Goal: Browse casually

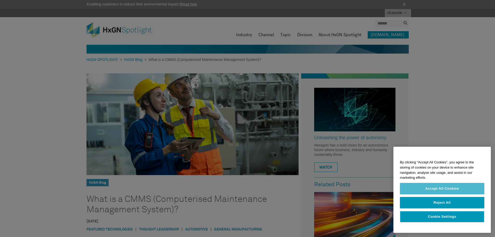
click at [457, 188] on button "Accept All Cookies" at bounding box center [442, 188] width 84 height 11
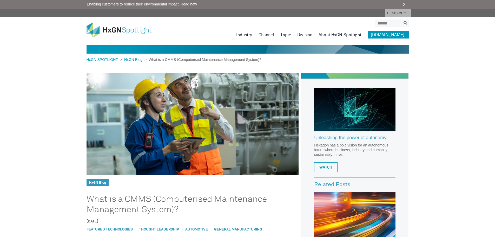
click at [91, 32] on img at bounding box center [123, 29] width 73 height 15
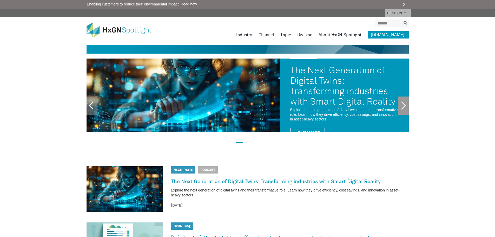
click at [405, 104] on link "Next" at bounding box center [403, 105] width 11 height 18
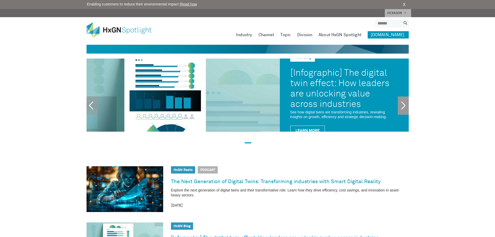
click at [405, 104] on link "Next" at bounding box center [403, 105] width 11 height 18
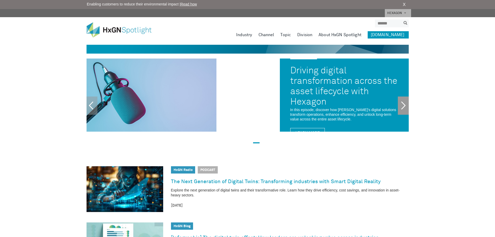
click at [405, 104] on link "Next" at bounding box center [403, 105] width 11 height 18
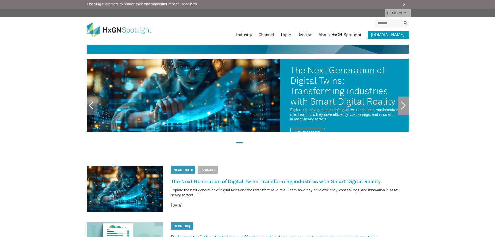
click at [405, 104] on link "Next" at bounding box center [403, 105] width 11 height 18
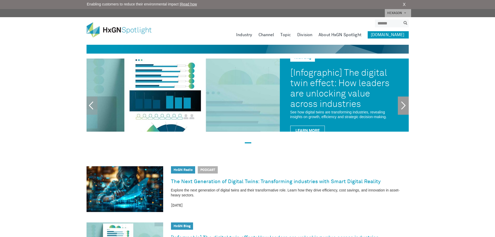
click at [405, 104] on link "Next" at bounding box center [403, 105] width 11 height 18
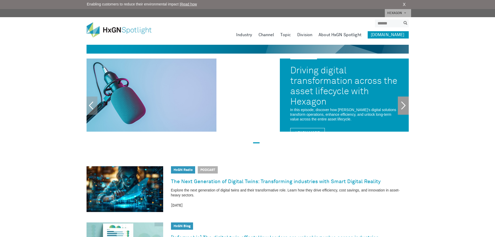
click at [405, 104] on link "Next" at bounding box center [403, 105] width 11 height 18
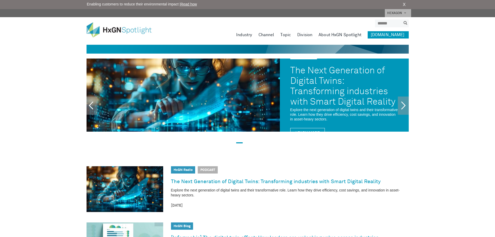
click at [431, 100] on div "HxGN Radio HxGN Radio Driving digital transformation across the asset lifecycle…" at bounding box center [247, 103] width 495 height 91
